Goal: Information Seeking & Learning: Learn about a topic

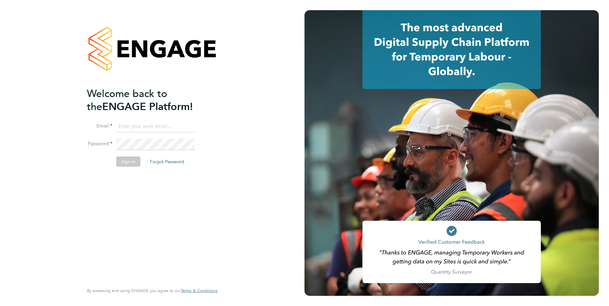
type input "nathan.morris@ncclondon.ac.uk"
click at [136, 162] on button "Sign In" at bounding box center [128, 162] width 24 height 10
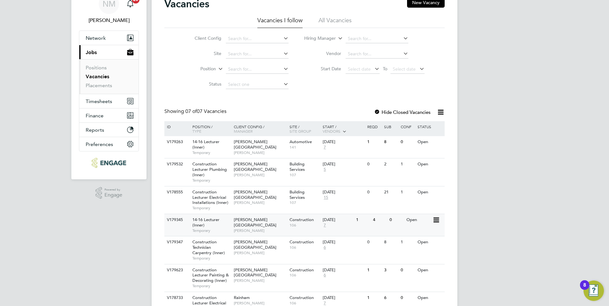
scroll to position [67, 0]
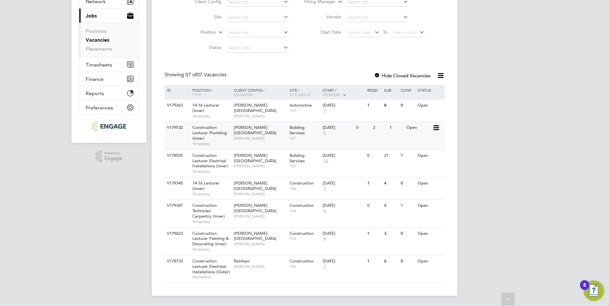
click at [233, 134] on div "Hackney Campus Nathan Morris" at bounding box center [260, 133] width 56 height 22
click at [213, 167] on span "Construction Lecturer Electrical Installations (Inner)" at bounding box center [210, 161] width 36 height 16
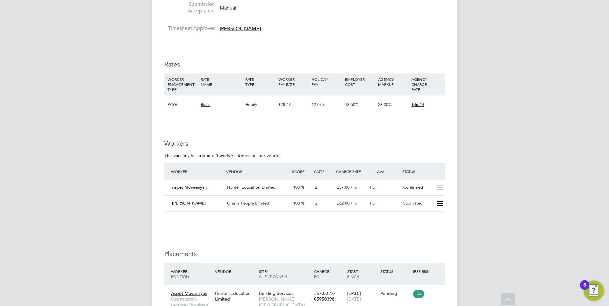
scroll to position [1083, 0]
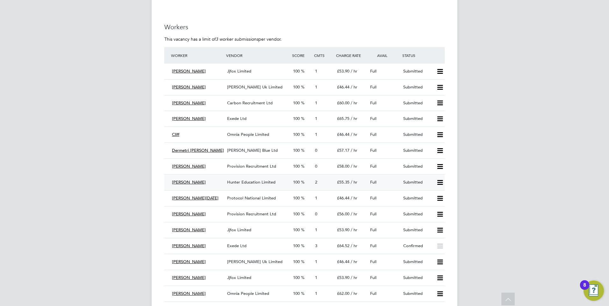
scroll to position [1210, 0]
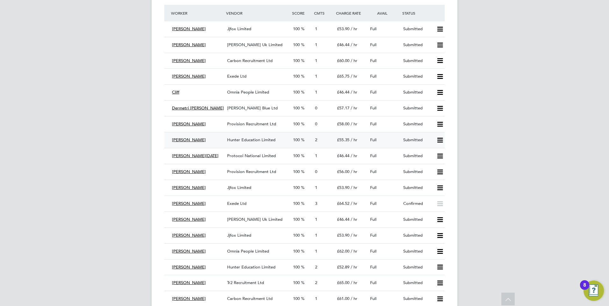
click at [239, 140] on span "Hunter Education Limited" at bounding box center [251, 139] width 48 height 5
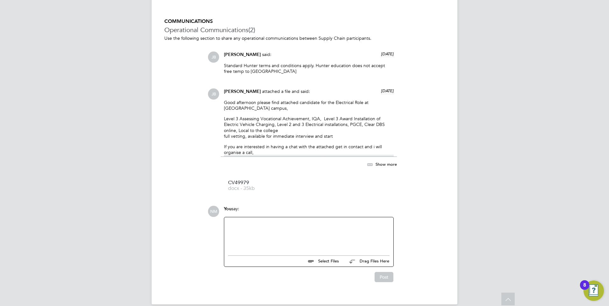
scroll to position [586, 0]
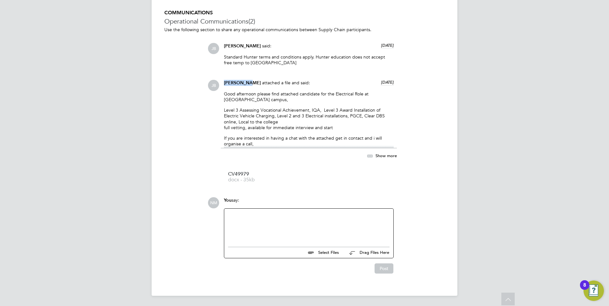
drag, startPoint x: 224, startPoint y: 82, endPoint x: 246, endPoint y: 81, distance: 21.3
click at [246, 81] on span "[PERSON_NAME]" at bounding box center [242, 82] width 37 height 5
copy span "[PERSON_NAME]"
